Goal: Information Seeking & Learning: Learn about a topic

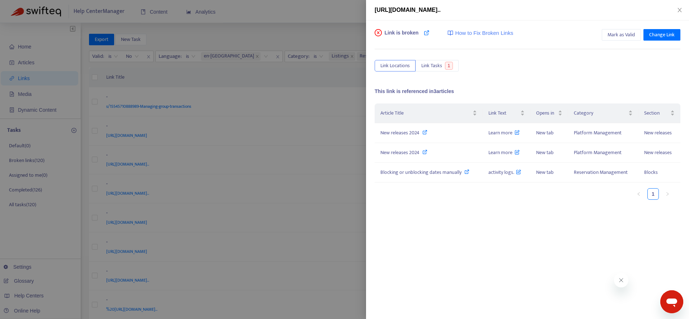
click at [316, 167] on div at bounding box center [344, 159] width 689 height 319
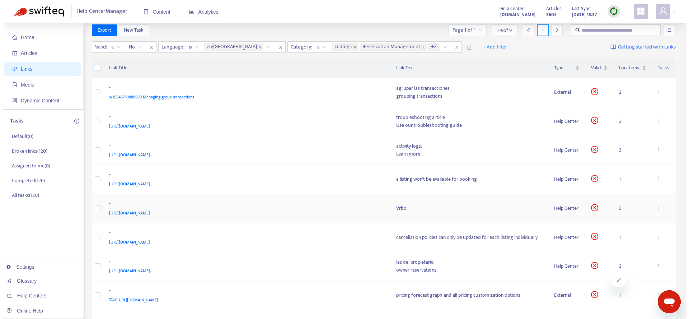
scroll to position [14, 0]
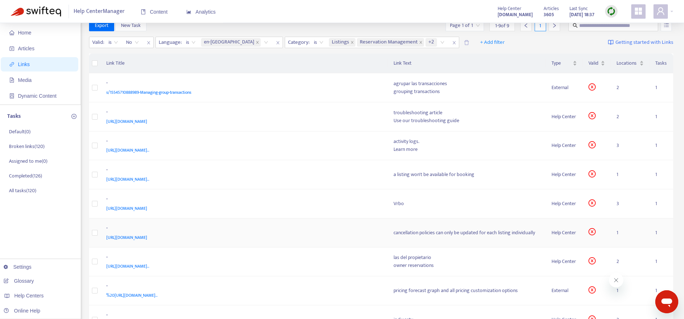
click at [147, 235] on span "[URL][DOMAIN_NAME]" at bounding box center [126, 237] width 41 height 7
click at [317, 241] on td "- [URL][DOMAIN_NAME]" at bounding box center [244, 232] width 287 height 29
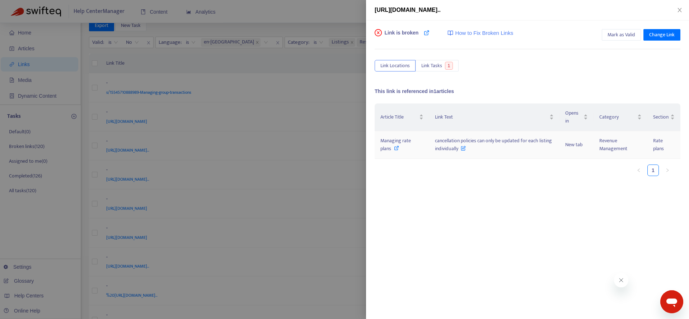
click at [397, 148] on icon at bounding box center [396, 147] width 5 height 5
click at [481, 141] on span "cancellation policies can only be updated for each listing individually" at bounding box center [493, 144] width 117 height 16
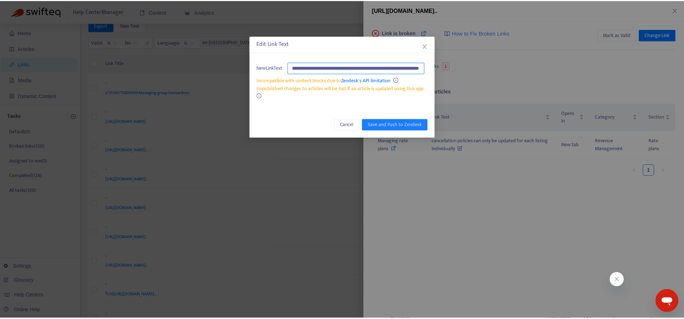
scroll to position [0, 0]
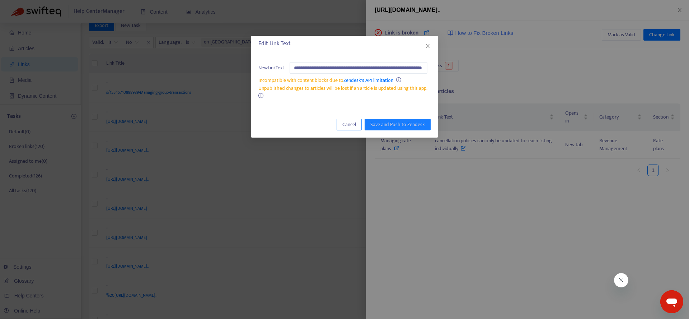
click at [355, 126] on span "Cancel" at bounding box center [349, 125] width 14 height 8
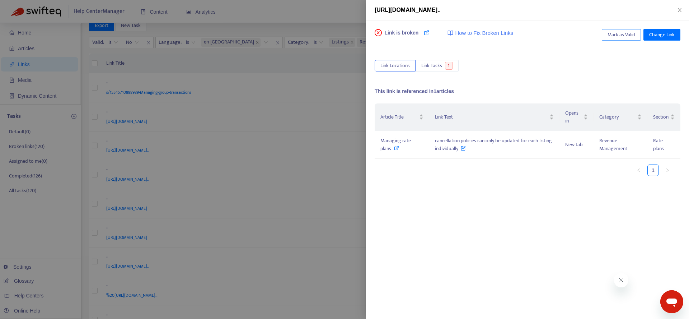
click at [629, 35] on span "Mark as Valid" at bounding box center [622, 35] width 28 height 8
click at [680, 12] on icon "close" at bounding box center [680, 10] width 6 height 6
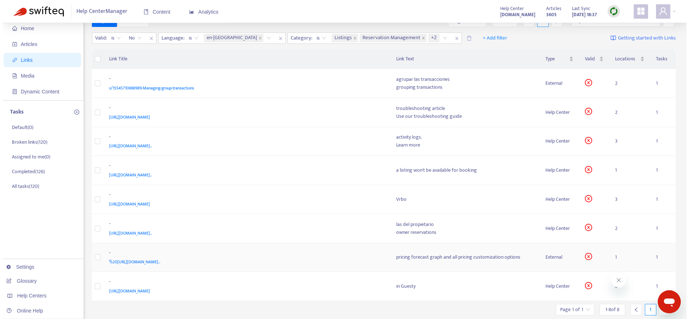
scroll to position [23, 0]
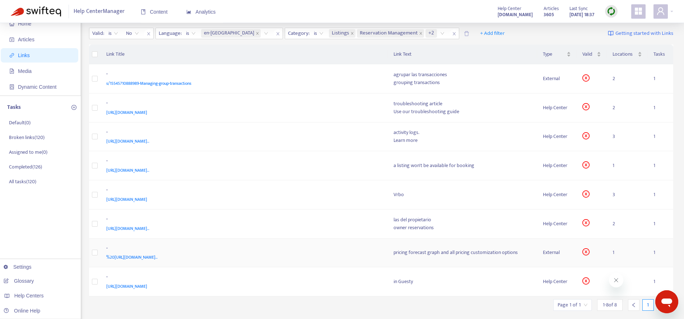
click at [319, 259] on div "%20[URL][DOMAIN_NAME].." at bounding box center [242, 257] width 273 height 8
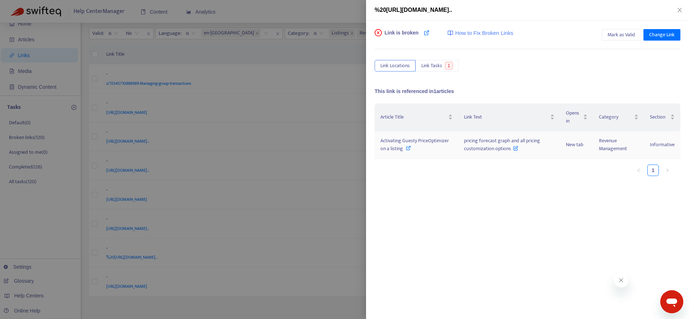
click at [456, 148] on td "Activating Guesty PriceOptimizer on a listing" at bounding box center [417, 145] width 84 height 28
click at [407, 149] on icon at bounding box center [408, 147] width 5 height 5
click at [486, 148] on span "pricing forecast graph and all pricing customization options" at bounding box center [502, 144] width 76 height 16
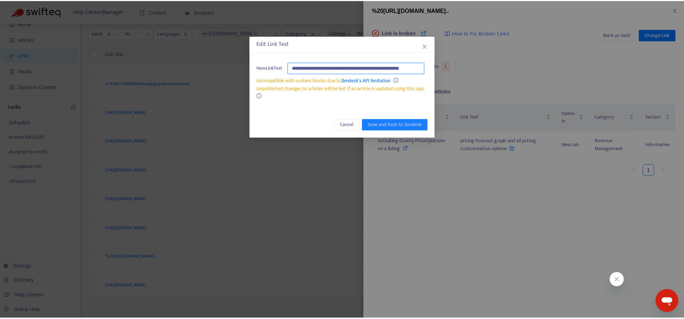
scroll to position [0, 0]
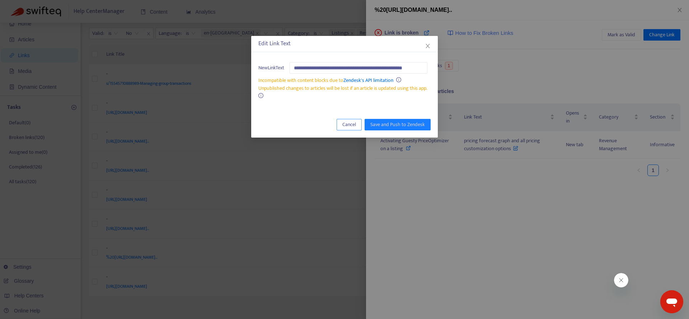
click at [354, 126] on span "Cancel" at bounding box center [349, 125] width 14 height 8
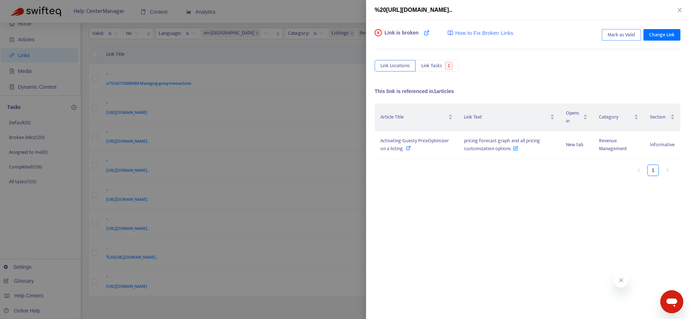
click at [628, 33] on span "Mark as Valid" at bounding box center [622, 35] width 28 height 8
click at [679, 12] on icon "close" at bounding box center [680, 10] width 6 height 6
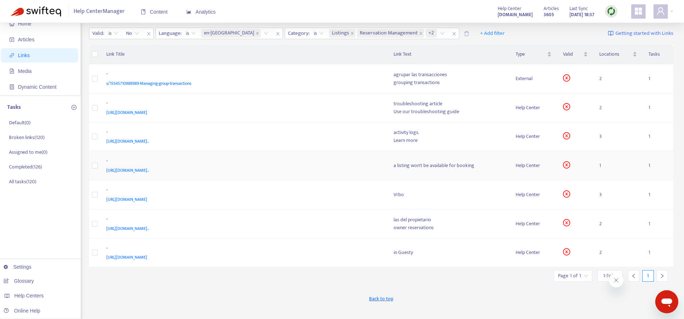
click at [369, 172] on div "[URL][DOMAIN_NAME].." at bounding box center [242, 170] width 273 height 8
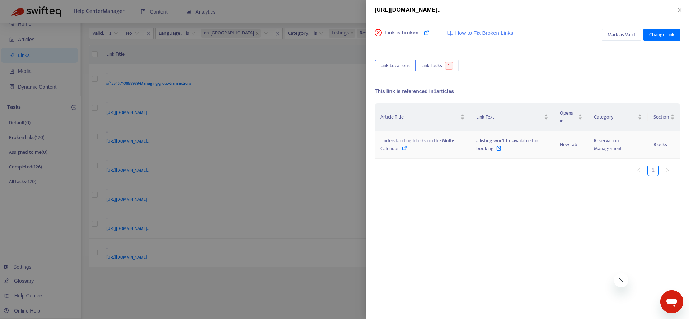
click at [406, 138] on span "Understanding blocks on the Multi-Calendar" at bounding box center [418, 144] width 74 height 16
click at [484, 146] on span "a listing won't be available for booking" at bounding box center [507, 144] width 62 height 16
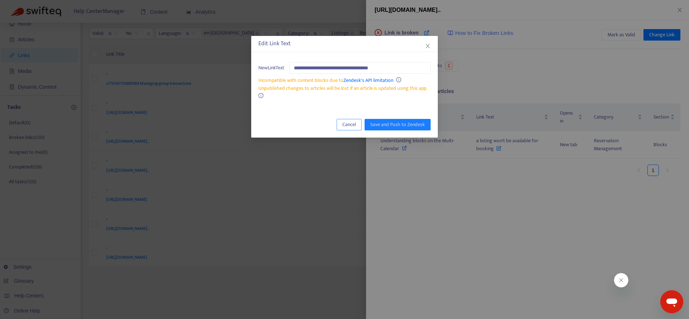
click at [347, 127] on span "Cancel" at bounding box center [349, 125] width 14 height 8
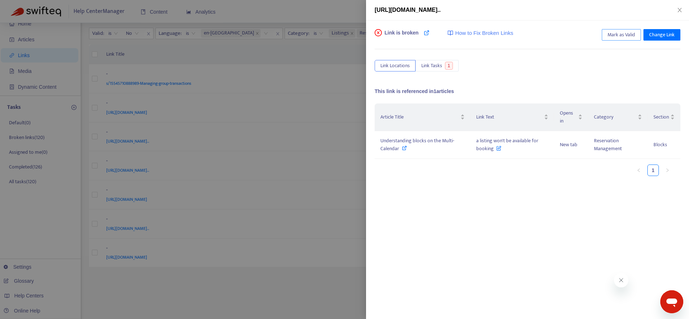
click at [614, 36] on span "Mark as Valid" at bounding box center [622, 35] width 28 height 8
click at [678, 10] on icon "close" at bounding box center [680, 10] width 6 height 6
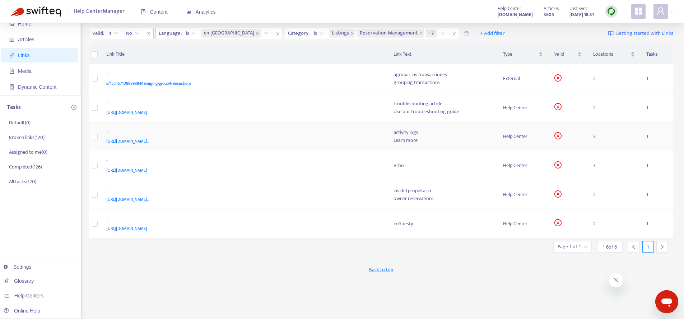
click at [149, 141] on span "[URL][DOMAIN_NAME].." at bounding box center [127, 140] width 43 height 7
click at [337, 141] on div "[URL][DOMAIN_NAME].." at bounding box center [242, 141] width 273 height 8
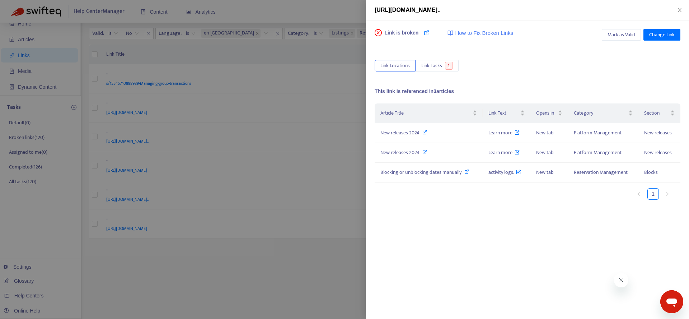
click at [331, 263] on div at bounding box center [344, 159] width 689 height 319
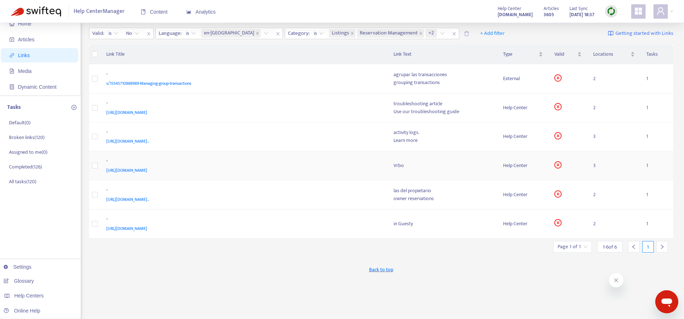
click at [333, 161] on div "-" at bounding box center [242, 161] width 273 height 9
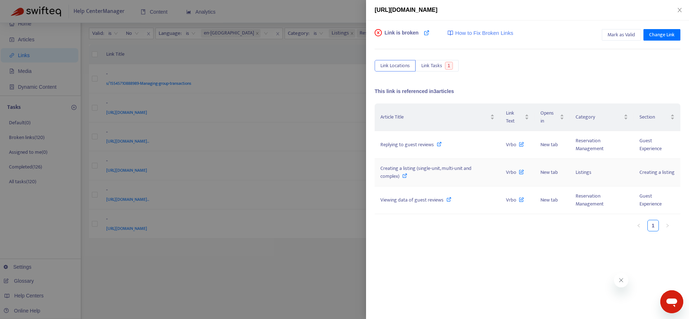
click at [394, 174] on span "Creating a listing (single-unit, multi-unit and complex)" at bounding box center [426, 172] width 91 height 16
click at [510, 170] on span "Vrbo" at bounding box center [515, 172] width 18 height 8
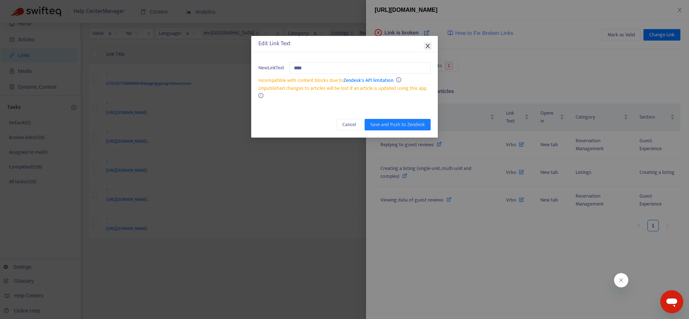
click at [427, 47] on icon "close" at bounding box center [428, 46] width 6 height 6
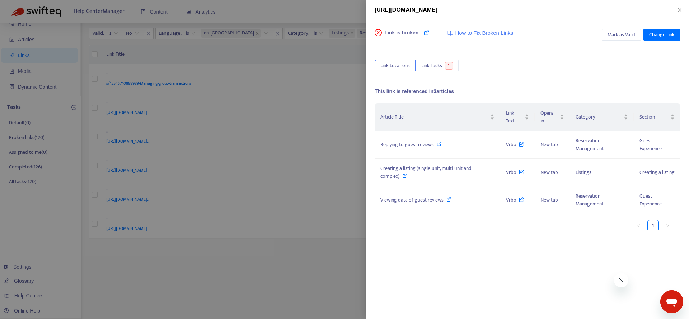
click at [301, 255] on div at bounding box center [344, 159] width 689 height 319
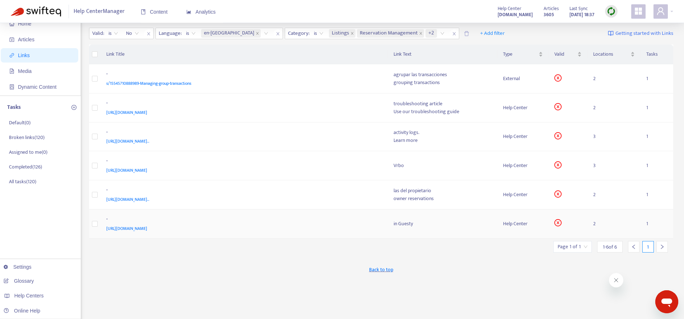
click at [300, 220] on div "-" at bounding box center [242, 219] width 273 height 9
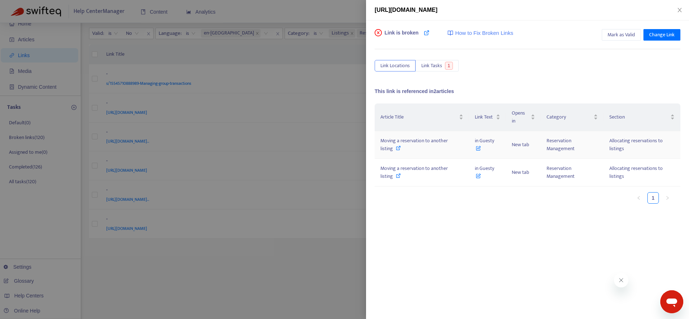
click at [399, 149] on icon at bounding box center [398, 147] width 5 height 5
click at [480, 147] on icon at bounding box center [478, 147] width 5 height 8
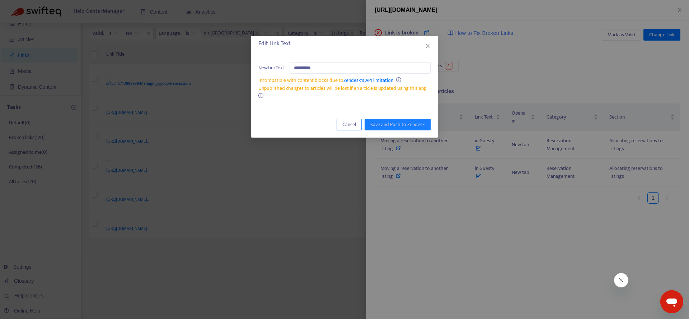
click at [345, 129] on button "Cancel" at bounding box center [349, 124] width 25 height 11
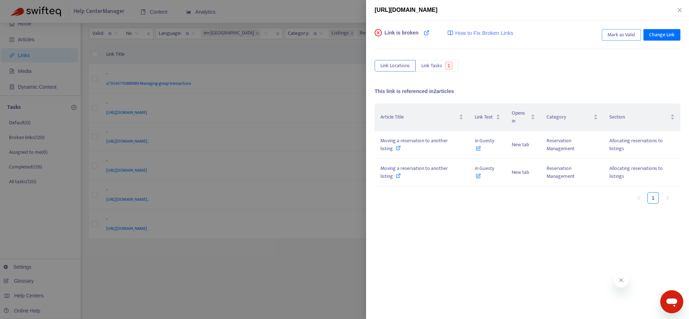
click at [628, 36] on span "Mark as Valid" at bounding box center [622, 35] width 28 height 8
click at [677, 11] on icon "close" at bounding box center [680, 10] width 6 height 6
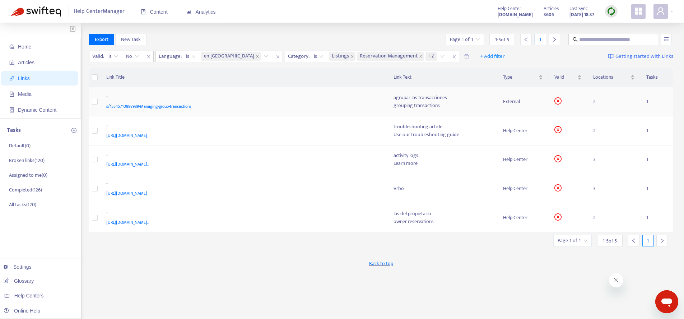
click at [254, 104] on div "s/15545710888989-Managing-group-transactions" at bounding box center [242, 106] width 273 height 8
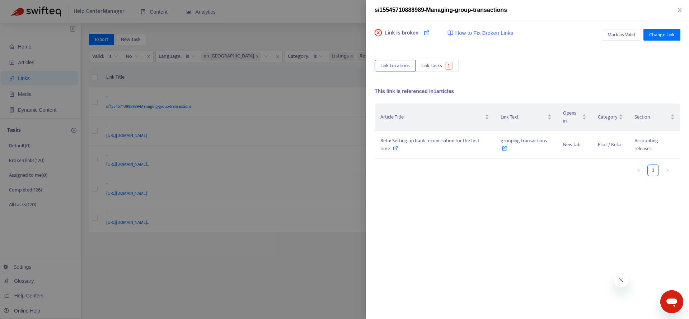
click at [301, 268] on div at bounding box center [344, 159] width 689 height 319
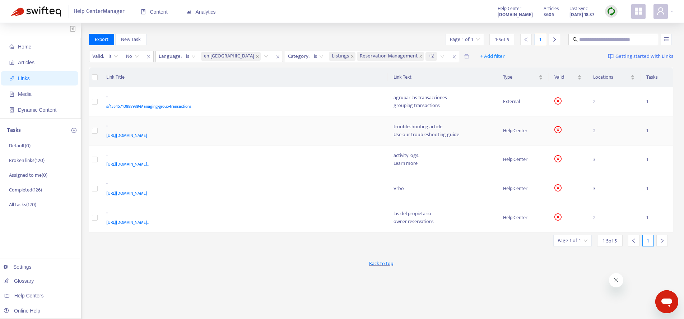
click at [273, 126] on div "-" at bounding box center [242, 126] width 273 height 9
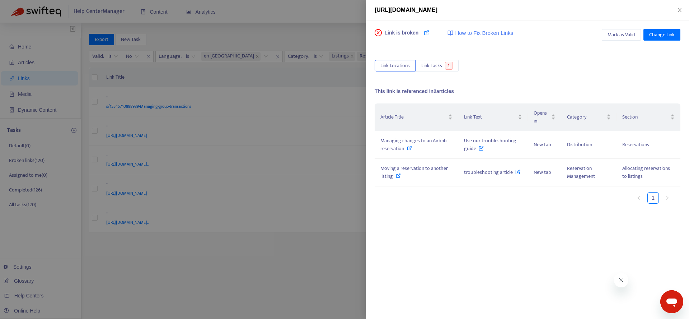
click at [314, 266] on div at bounding box center [344, 159] width 689 height 319
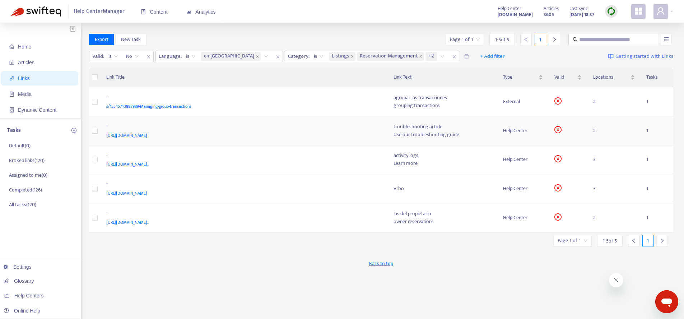
click at [273, 138] on div "[URL][DOMAIN_NAME]" at bounding box center [242, 135] width 273 height 8
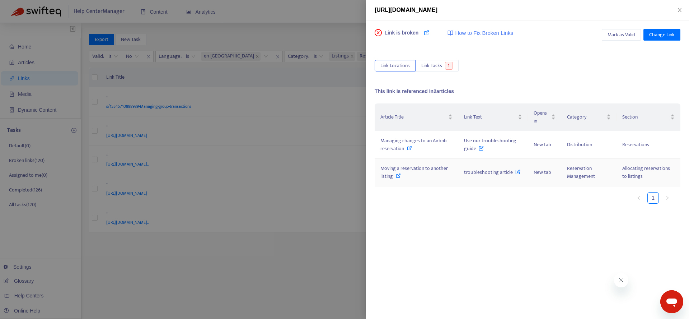
click at [496, 171] on span "troubleshooting article" at bounding box center [492, 172] width 56 height 8
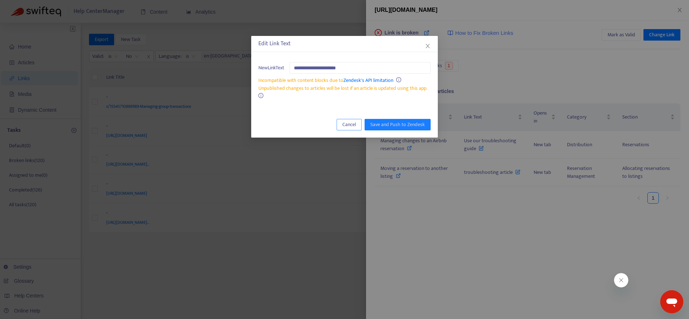
click at [352, 123] on span "Cancel" at bounding box center [349, 125] width 14 height 8
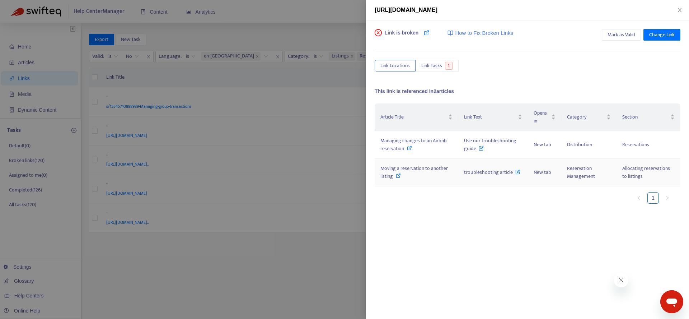
click at [398, 176] on icon at bounding box center [398, 175] width 5 height 5
click at [244, 294] on div at bounding box center [344, 159] width 689 height 319
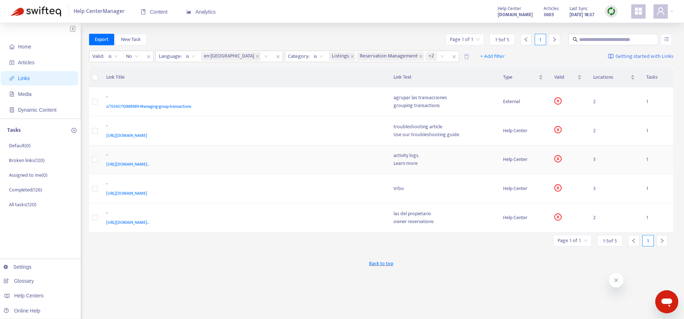
click at [149, 164] on span "[URL][DOMAIN_NAME].." at bounding box center [127, 163] width 43 height 7
click at [334, 163] on div "[URL][DOMAIN_NAME].." at bounding box center [242, 164] width 273 height 8
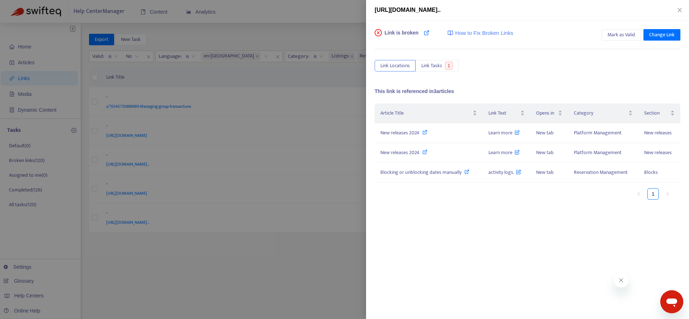
click at [290, 193] on div at bounding box center [344, 159] width 689 height 319
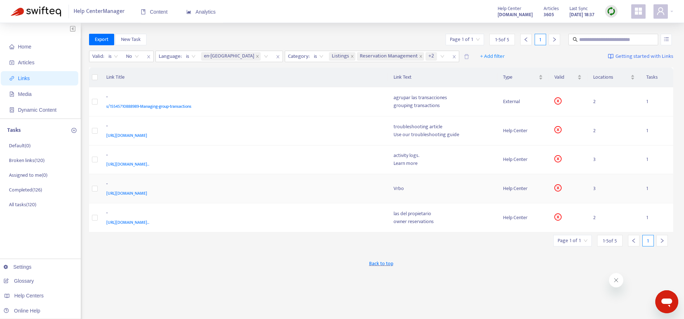
click at [256, 199] on td "- [URL][DOMAIN_NAME]" at bounding box center [244, 188] width 287 height 29
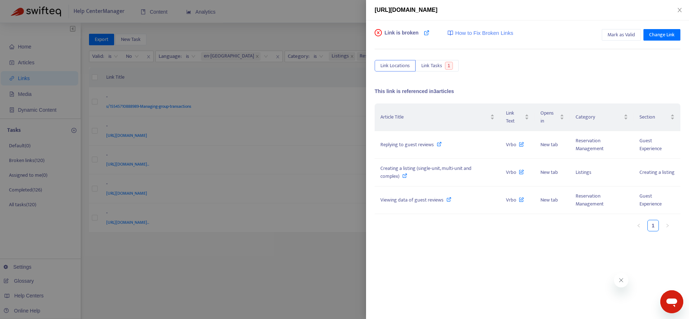
click at [295, 274] on div at bounding box center [344, 159] width 689 height 319
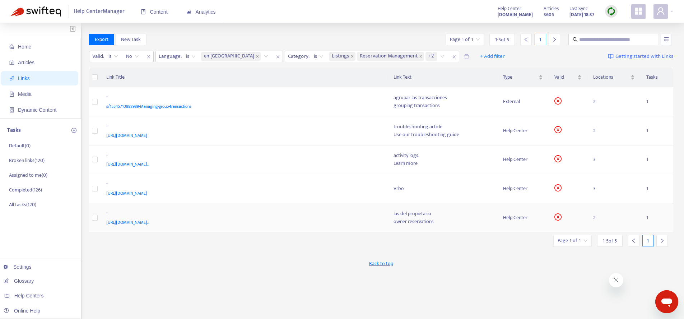
click at [305, 224] on div "[URL][DOMAIN_NAME].." at bounding box center [242, 222] width 273 height 8
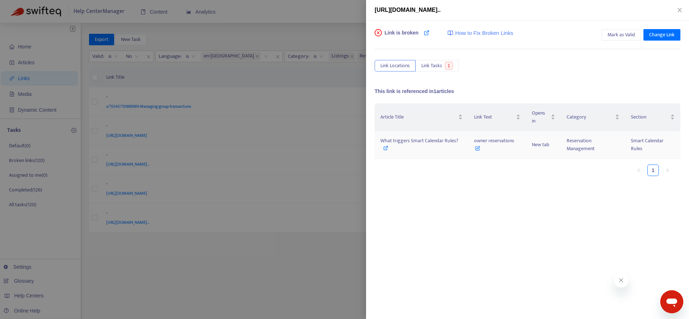
click at [402, 153] on td "What triggers Smart Calendar Rules?" at bounding box center [422, 145] width 94 height 28
click at [406, 146] on div "What triggers Smart Calendar Rules?" at bounding box center [422, 145] width 82 height 16
click at [477, 149] on icon at bounding box center [477, 147] width 5 height 8
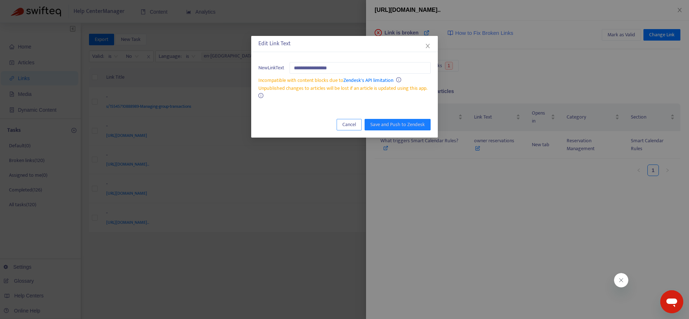
click at [359, 123] on button "Cancel" at bounding box center [349, 124] width 25 height 11
